Goal: Understand process/instructions: Learn how to perform a task or action

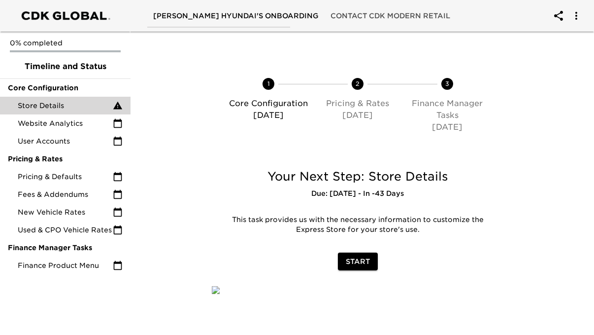
click at [46, 106] on span "Store Details" at bounding box center [65, 106] width 95 height 10
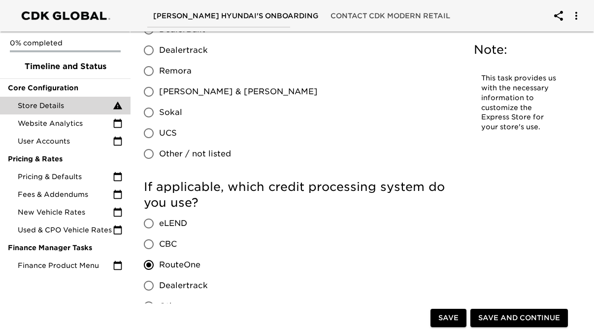
scroll to position [1032, 0]
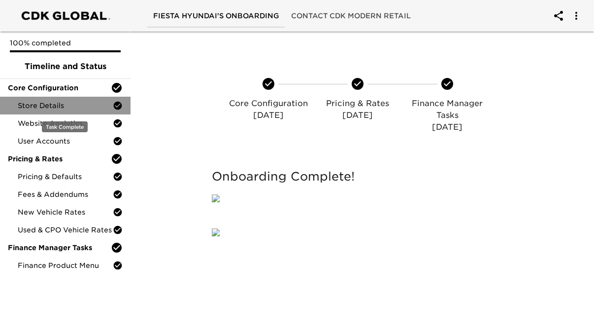
click at [70, 106] on span "Store Details" at bounding box center [65, 106] width 95 height 10
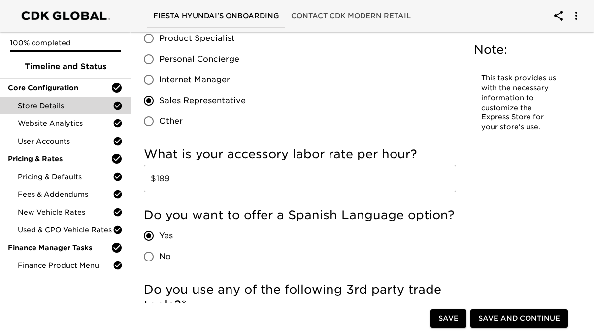
scroll to position [1882, 0]
